Goal: Transaction & Acquisition: Purchase product/service

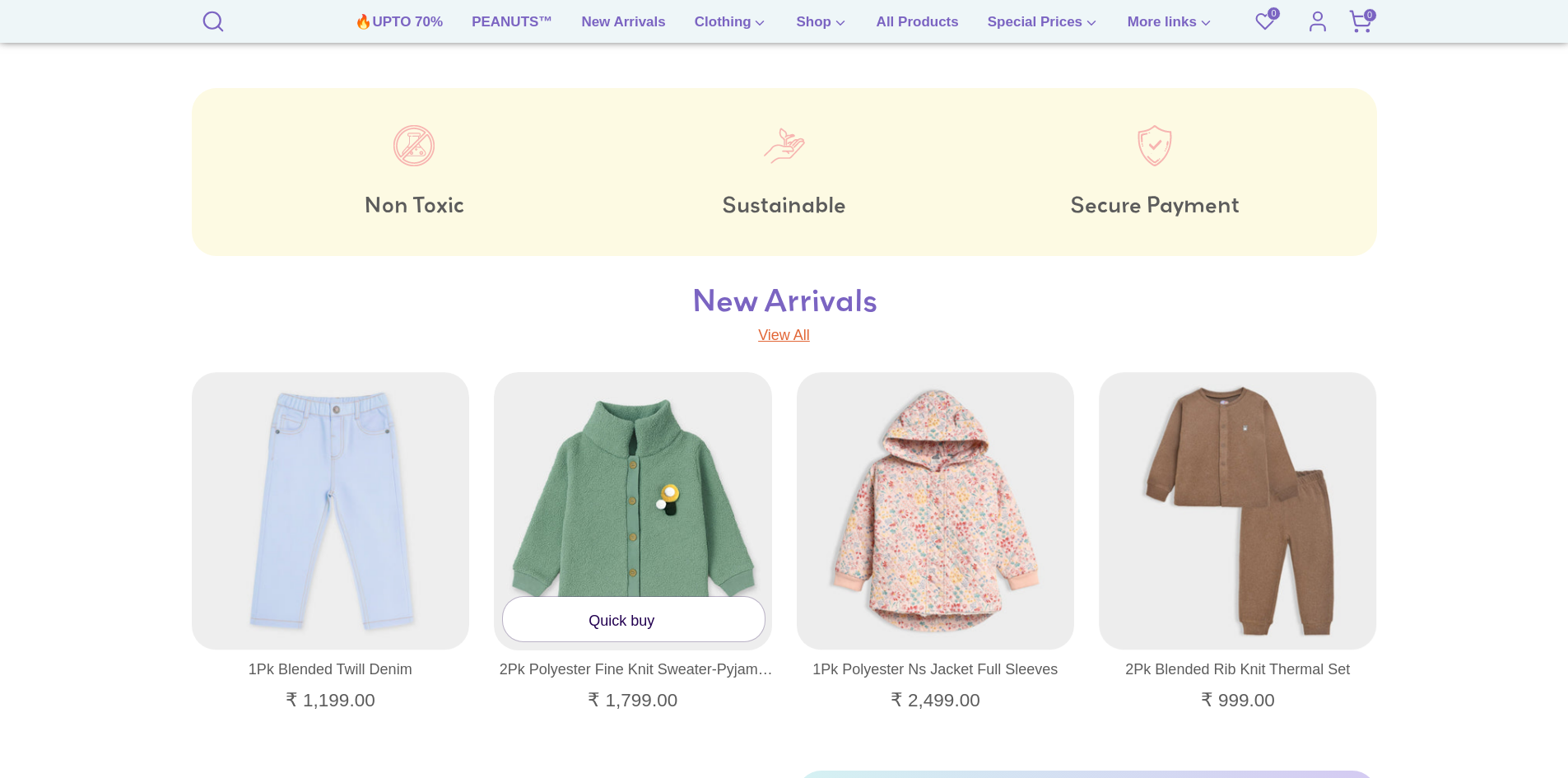
scroll to position [2304, 0]
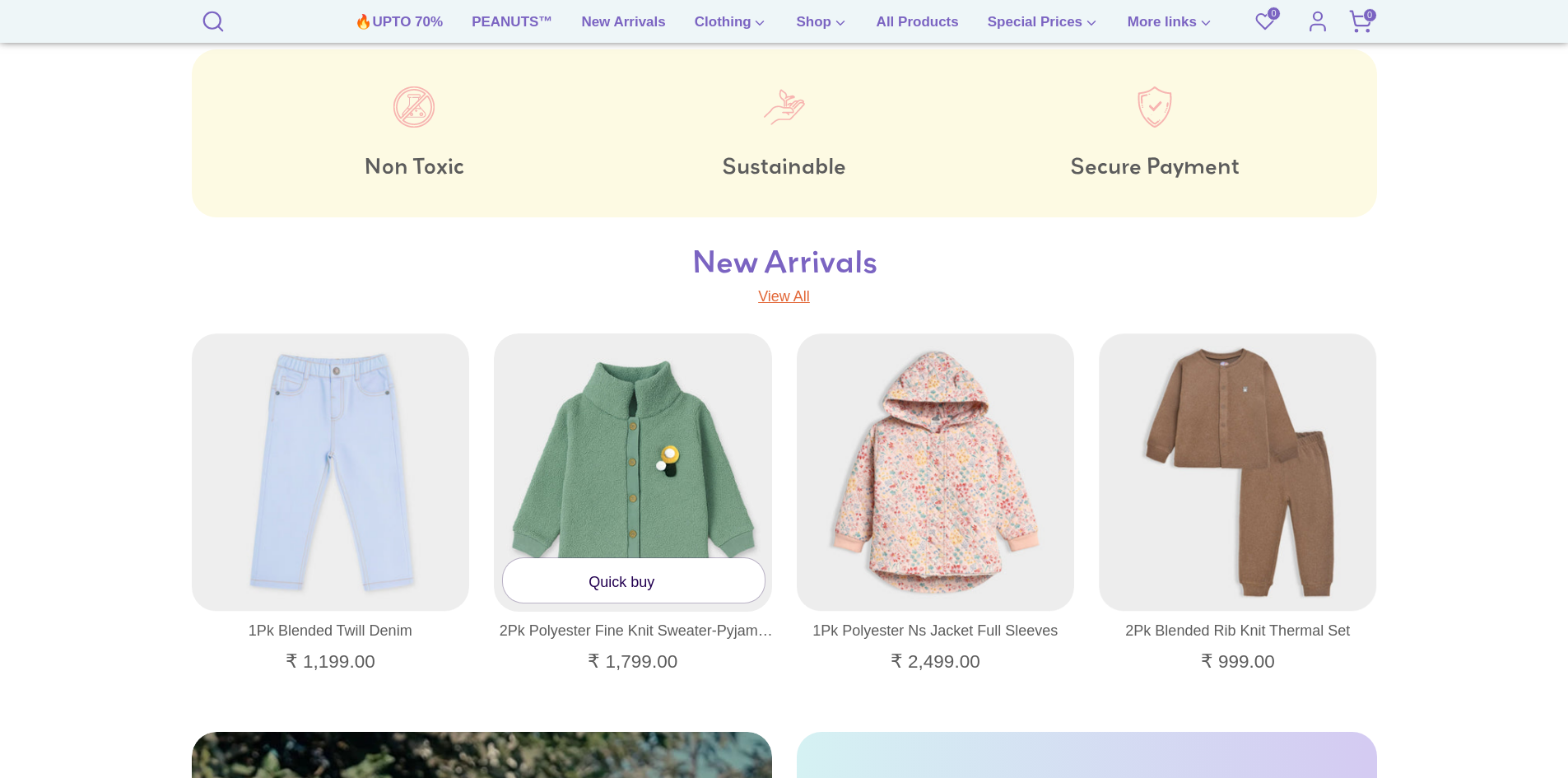
click at [606, 599] on link "Quick buy" at bounding box center [634, 580] width 262 height 44
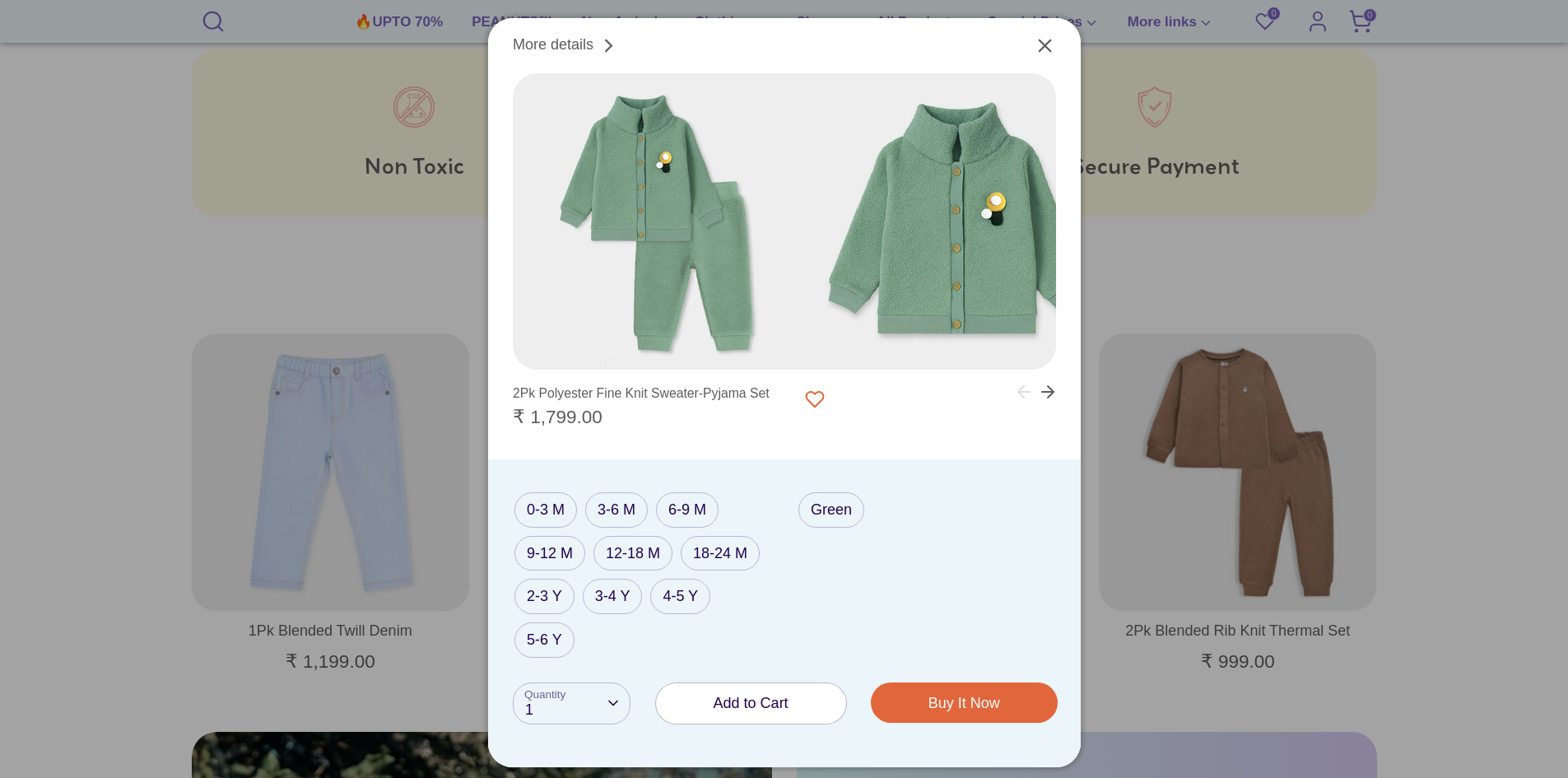
click at [732, 685] on button "Add to Cart" at bounding box center [751, 703] width 190 height 40
